Goal: Task Accomplishment & Management: Use online tool/utility

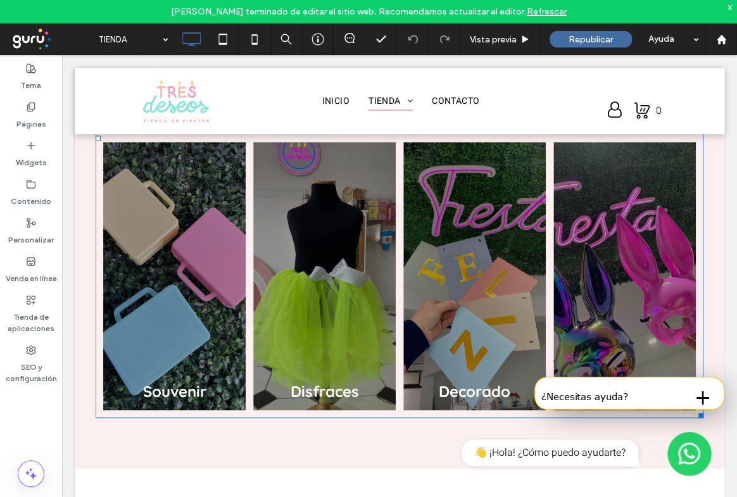
scroll to position [2574, 0]
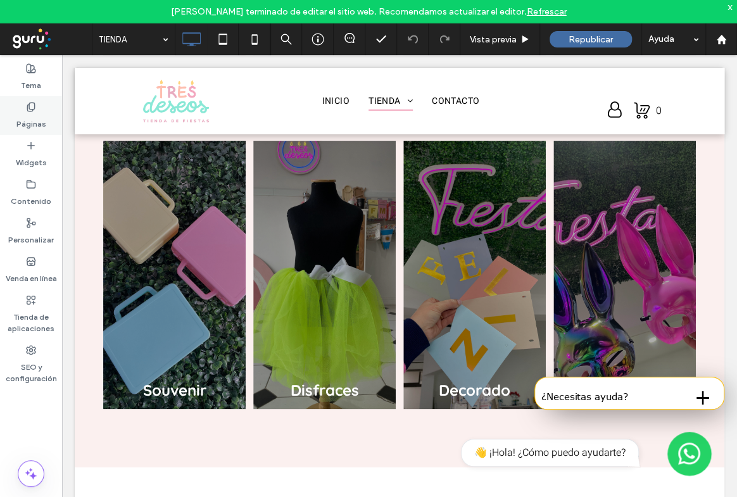
click at [26, 121] on label "Páginas" at bounding box center [31, 121] width 30 height 18
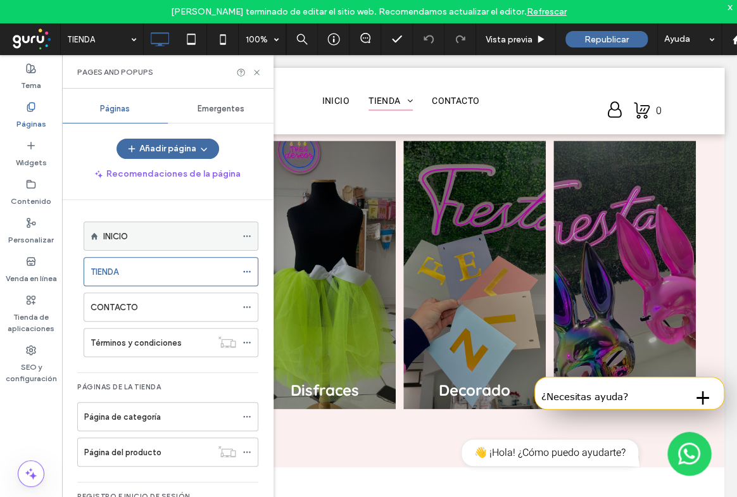
scroll to position [42, 0]
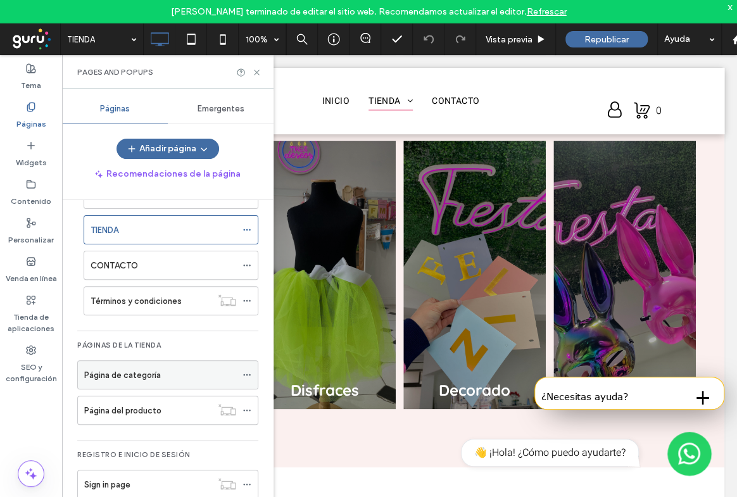
click at [138, 376] on label "Página de categoría" at bounding box center [122, 375] width 77 height 22
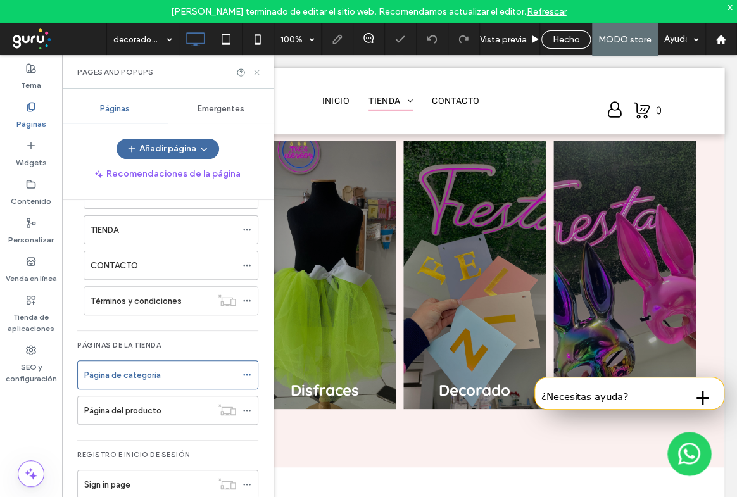
click at [258, 72] on icon at bounding box center [256, 72] width 9 height 9
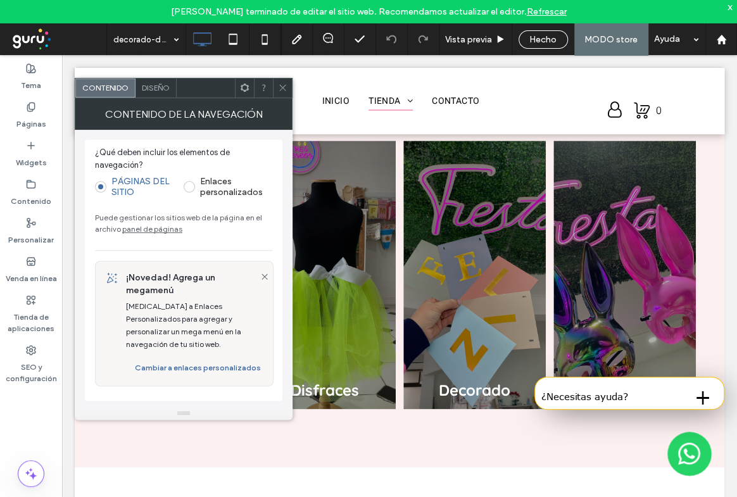
click at [194, 186] on span at bounding box center [189, 186] width 11 height 11
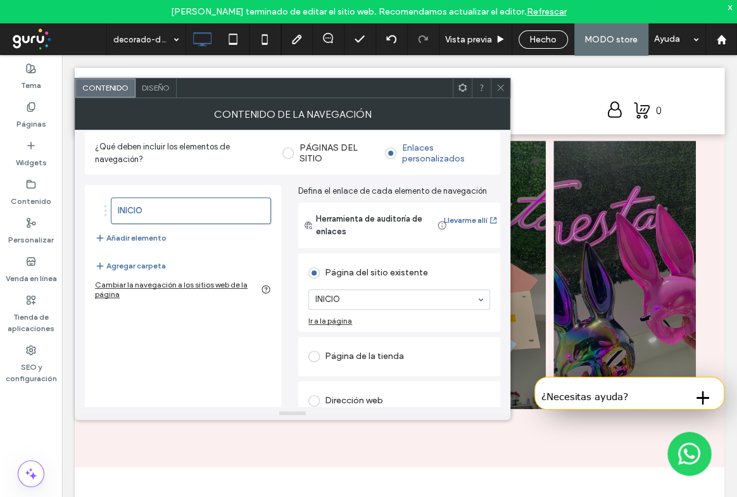
scroll to position [8, 0]
click at [139, 240] on button "Añadir elemento" at bounding box center [131, 238] width 72 height 15
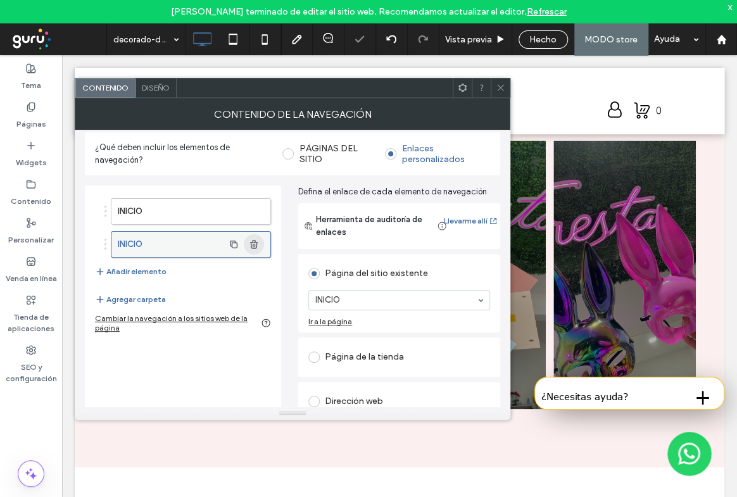
click at [258, 247] on icon "button" at bounding box center [254, 244] width 10 height 10
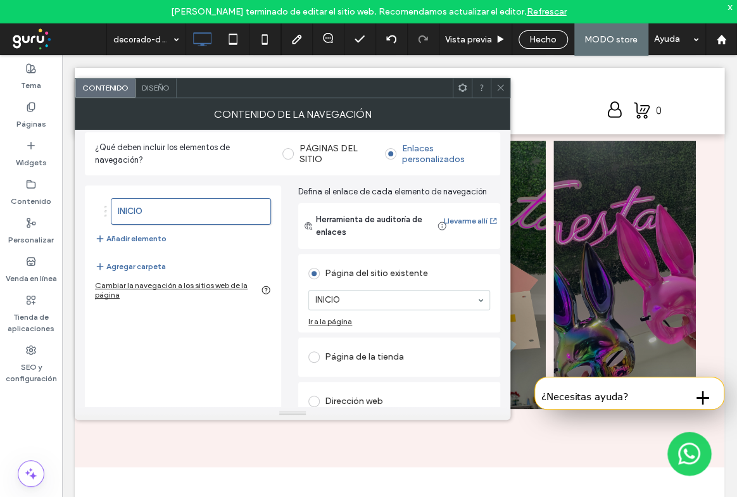
scroll to position [65, 0]
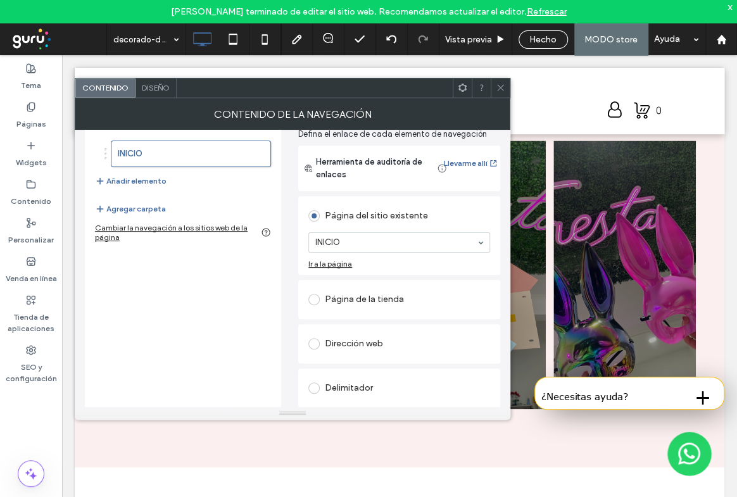
click at [329, 263] on div "Ir a la página" at bounding box center [330, 263] width 44 height 9
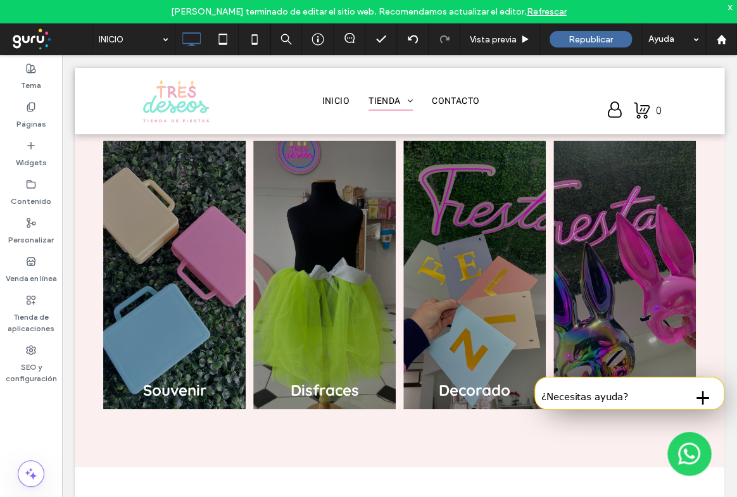
click at [32, 127] on div at bounding box center [368, 248] width 737 height 497
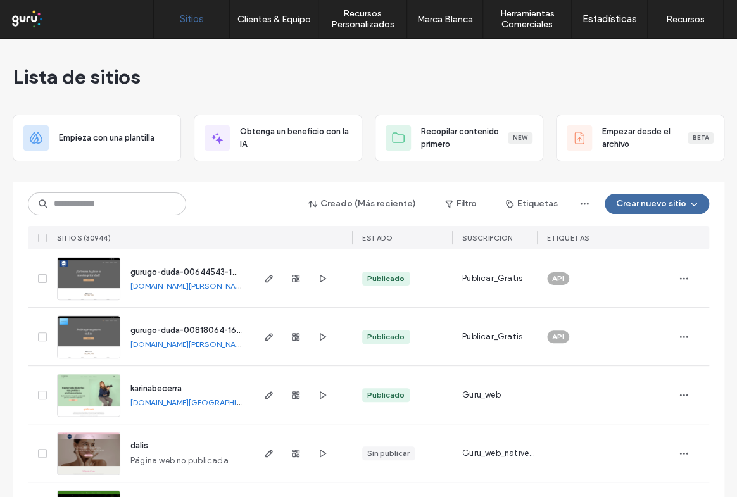
type input "********"
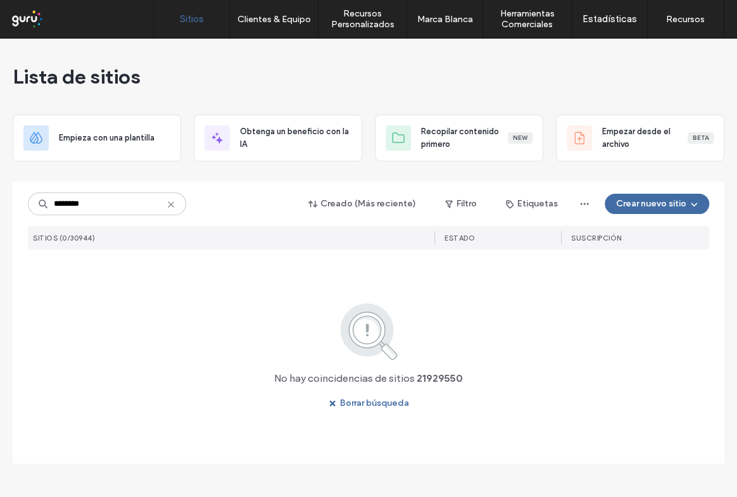
drag, startPoint x: 95, startPoint y: 206, endPoint x: 8, endPoint y: 205, distance: 87.4
click at [8, 205] on div "Lista de sitios Empieza con una plantilla Obtenga un beneficio con la IA Recopi…" at bounding box center [368, 268] width 737 height 458
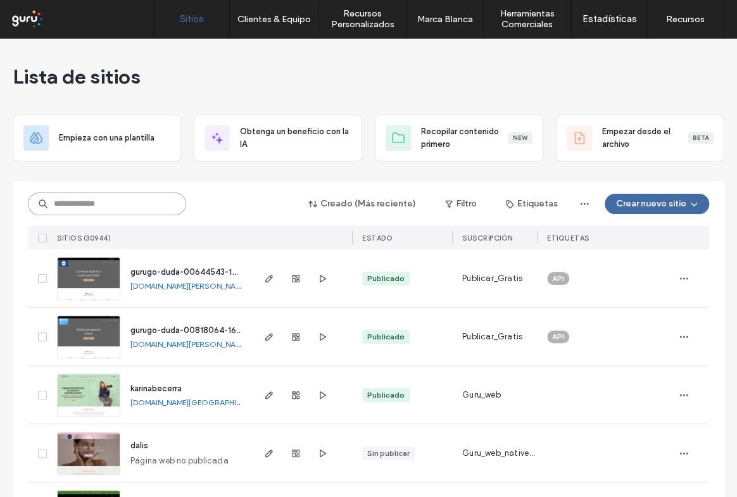
paste input "**********"
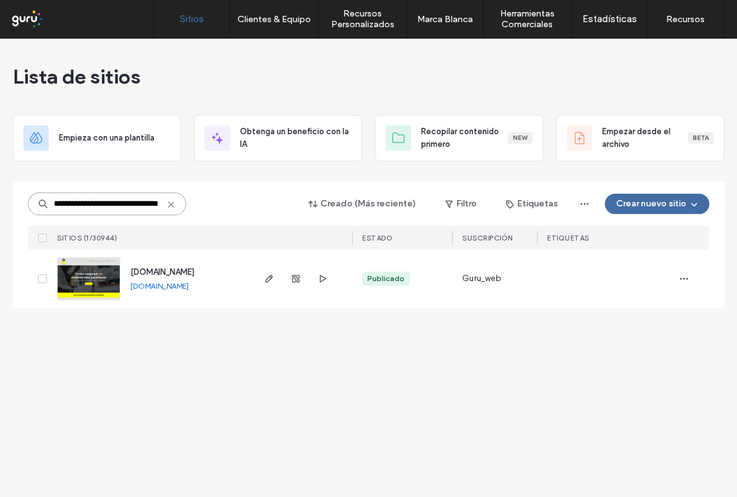
type input "**********"
click at [76, 280] on img at bounding box center [89, 301] width 62 height 86
